Goal: Task Accomplishment & Management: Use online tool/utility

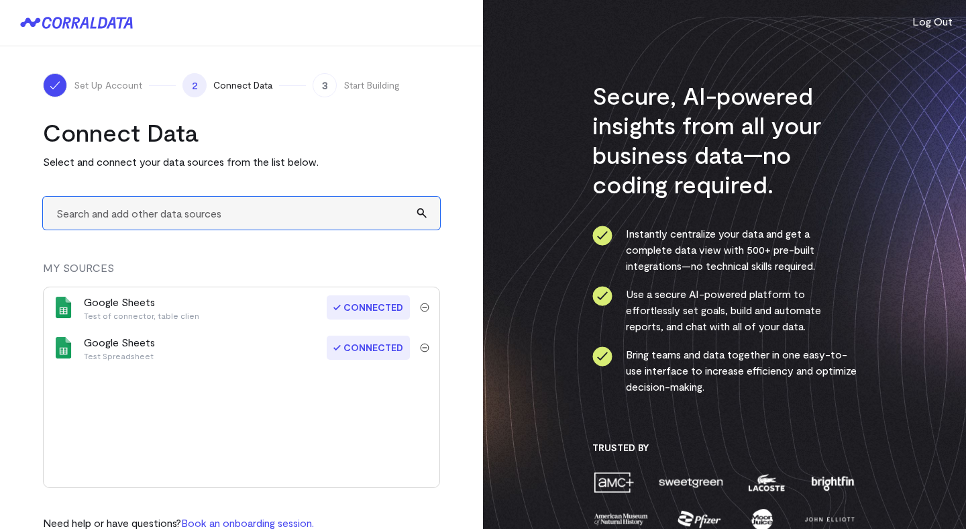
click at [343, 216] on input "text" at bounding box center [241, 213] width 397 height 33
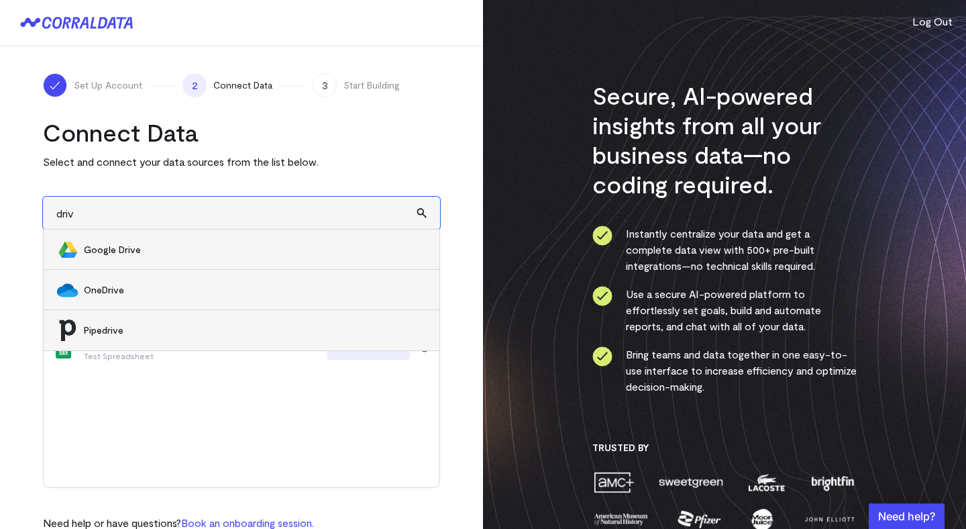
click at [170, 209] on input "driv" at bounding box center [241, 213] width 397 height 33
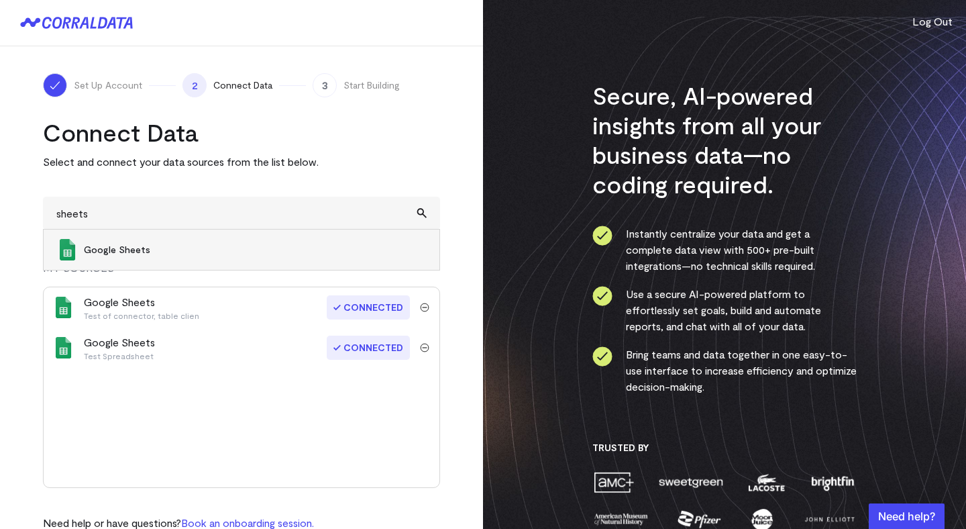
click at [127, 257] on li "Google Sheets" at bounding box center [242, 249] width 396 height 40
type input "Google Sheets"
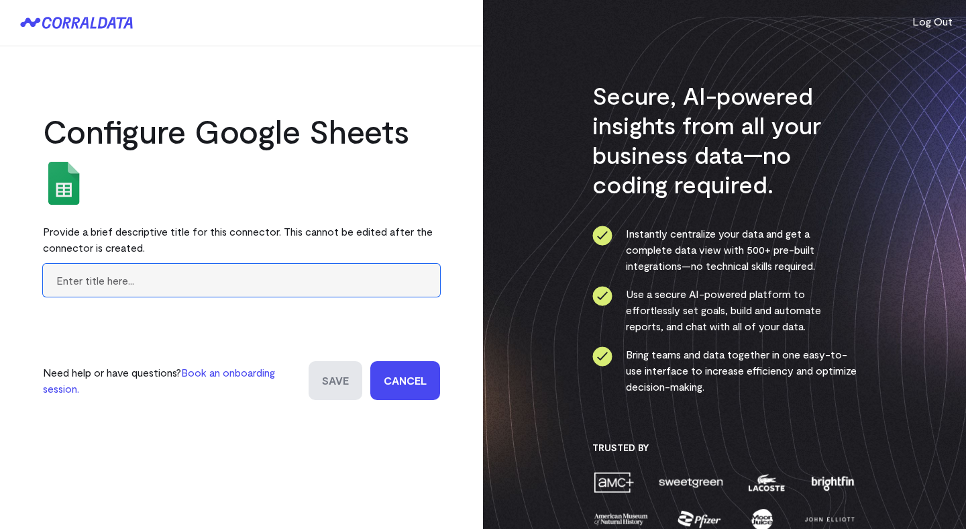
click at [310, 292] on input "text" at bounding box center [241, 280] width 397 height 33
type input "TestForProducts"
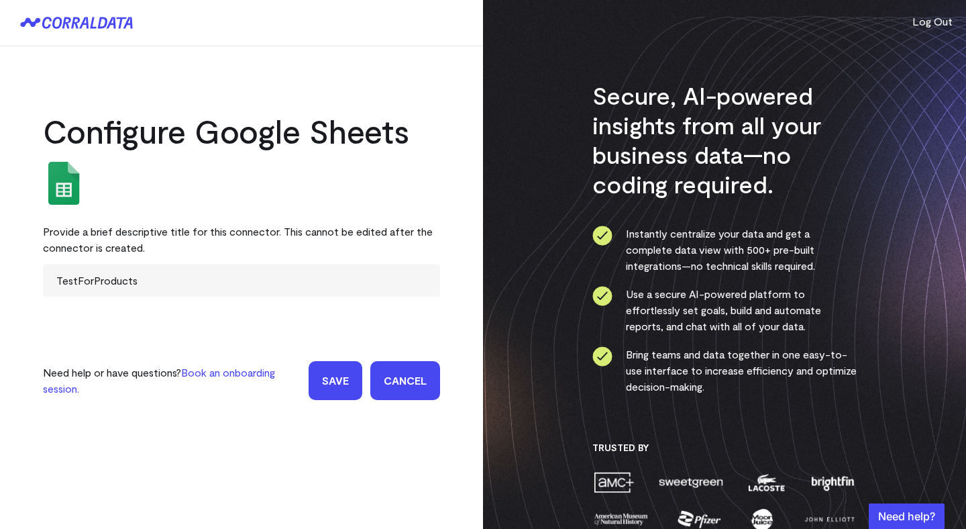
click at [338, 393] on input "Save" at bounding box center [336, 380] width 54 height 39
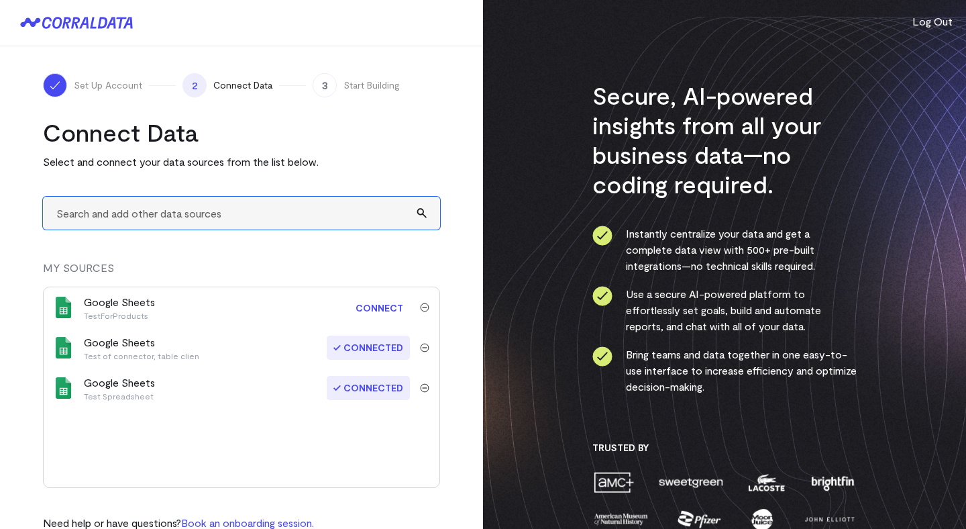
click at [346, 217] on input "text" at bounding box center [241, 213] width 397 height 33
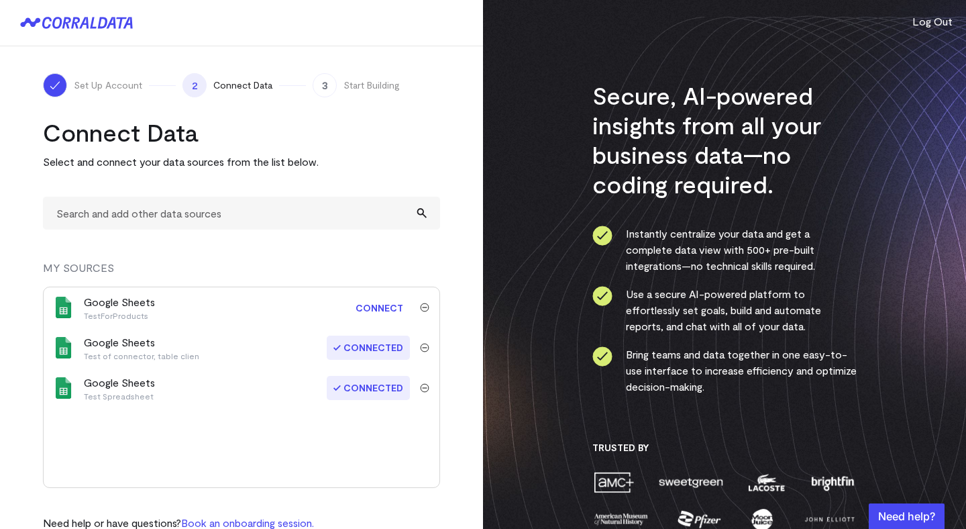
click at [376, 309] on link "Connect" at bounding box center [379, 307] width 61 height 25
